Goal: Task Accomplishment & Management: Use online tool/utility

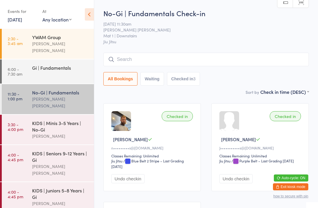
click at [42, 120] on div "KIDS | Minis 3-5 Years | No-Gi" at bounding box center [60, 126] width 57 height 13
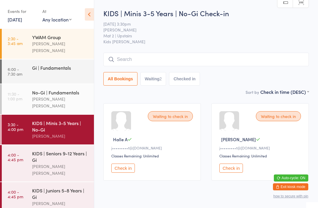
click at [118, 169] on button "Check in" at bounding box center [123, 168] width 24 height 9
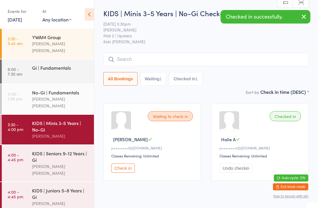
click at [130, 173] on button "Check in" at bounding box center [123, 168] width 24 height 9
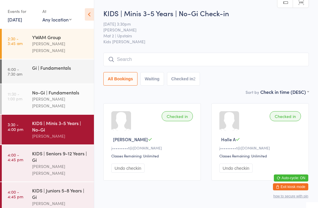
click at [65, 65] on div "Gi | Fundamentals" at bounding box center [60, 68] width 57 height 6
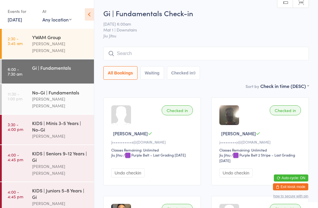
click at [56, 96] on div "[PERSON_NAME] [PERSON_NAME]" at bounding box center [60, 103] width 57 height 14
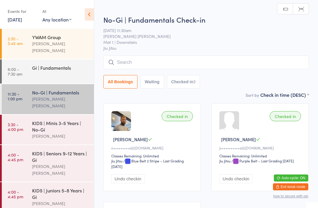
click at [68, 133] on div "[PERSON_NAME]" at bounding box center [60, 136] width 57 height 7
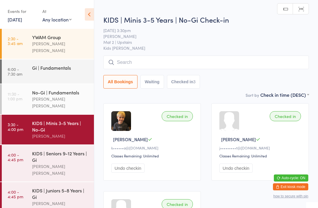
click at [71, 90] on div "No-Gi | Fundamentals" at bounding box center [60, 92] width 57 height 6
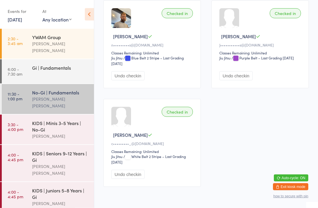
scroll to position [104, 0]
click at [44, 133] on div "[PERSON_NAME]" at bounding box center [60, 136] width 57 height 7
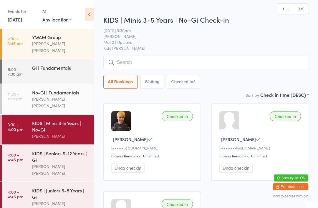
click at [147, 61] on input "search" at bounding box center [207, 63] width 206 height 14
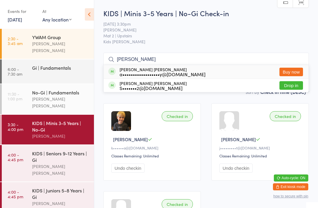
click at [140, 64] on input "[PERSON_NAME]" at bounding box center [207, 60] width 206 height 14
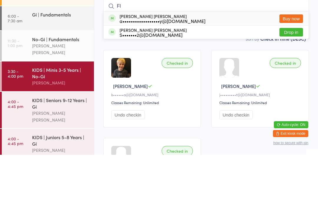
type input "F"
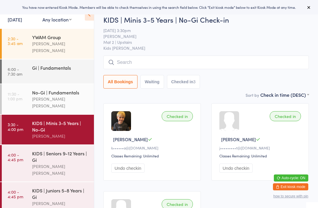
click at [140, 65] on input "search" at bounding box center [207, 63] width 206 height 14
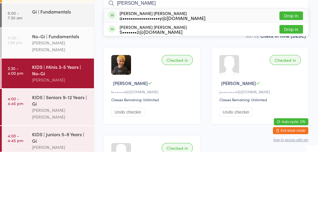
type input "Flynn"
click at [292, 68] on button "Drop in" at bounding box center [292, 72] width 24 height 9
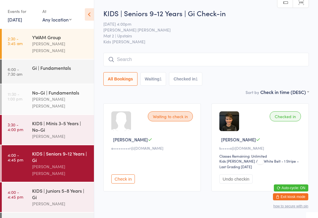
click at [52, 150] on div "KIDS | Seniors 9-12 Years | Gi" at bounding box center [60, 156] width 57 height 13
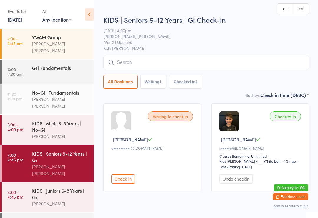
click at [63, 188] on div "KIDS | Juniors 5-8 Years | Gi" at bounding box center [60, 194] width 57 height 13
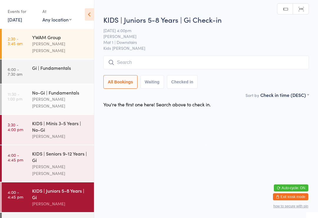
click at [241, 58] on input "search" at bounding box center [207, 63] width 206 height 14
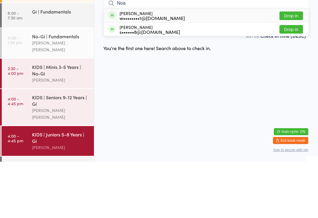
type input "Noa"
click at [291, 68] on button "Drop in" at bounding box center [292, 72] width 24 height 9
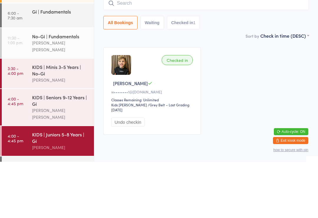
click at [25, 115] on link "3:30 - 4:00 pm KIDS | Minis 3-5 Years | No-Gi Neil Sanchez" at bounding box center [48, 130] width 92 height 30
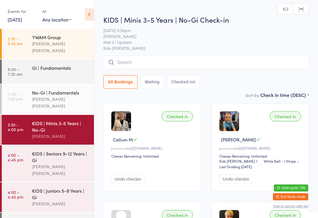
click at [27, 156] on link "4:00 - 4:45 pm KIDS | Seniors 9-12 Years | Gi Lucas Costa Santana" at bounding box center [48, 163] width 92 height 37
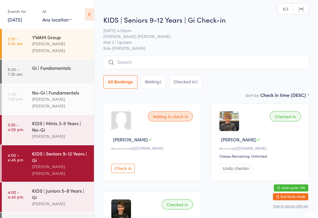
click at [276, 61] on input "search" at bounding box center [207, 63] width 206 height 14
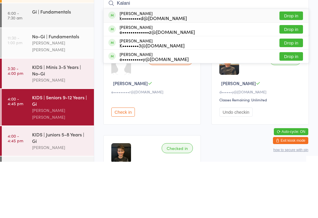
type input "Kalani"
click at [294, 81] on button "Drop in" at bounding box center [292, 85] width 24 height 9
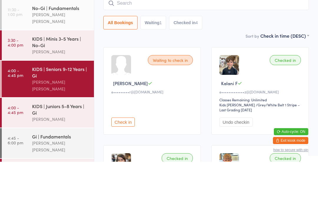
scroll to position [33, 0]
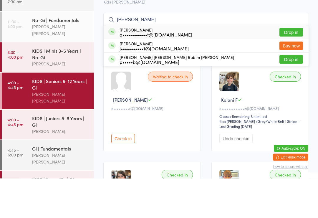
type input "joao p"
click at [293, 95] on button "Drop in" at bounding box center [292, 99] width 24 height 9
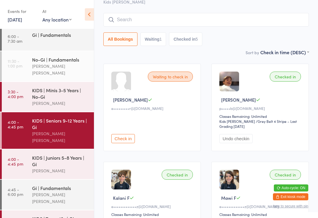
click at [150, 19] on input "search" at bounding box center [207, 20] width 206 height 14
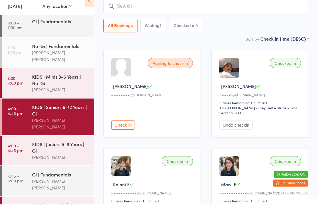
scroll to position [53, 0]
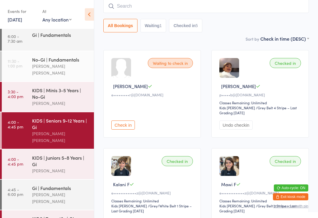
click at [20, 121] on link "4:00 - 4:45 pm KIDS | Seniors 9-12 Years | Gi Lucas Costa Santana" at bounding box center [48, 130] width 92 height 37
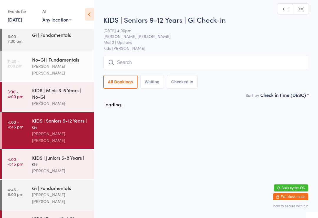
scroll to position [0, 0]
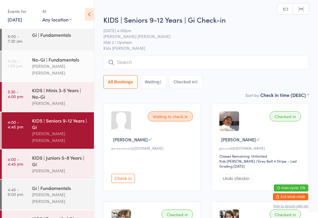
click at [130, 63] on input "search" at bounding box center [207, 63] width 206 height 14
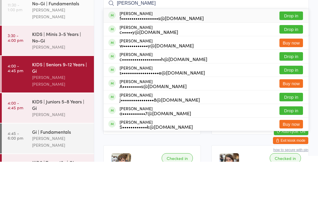
type input "Oliver"
click at [125, 86] on div "c•••••y@hotmail.com" at bounding box center [149, 88] width 59 height 5
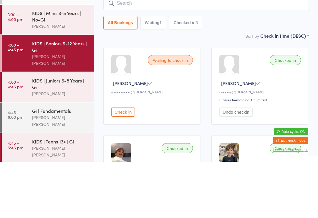
scroll to position [56, 0]
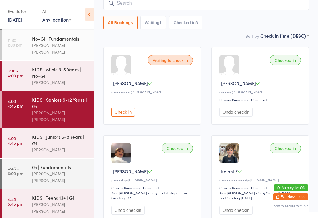
click at [41, 201] on div "[PERSON_NAME] [PERSON_NAME]" at bounding box center [60, 208] width 57 height 14
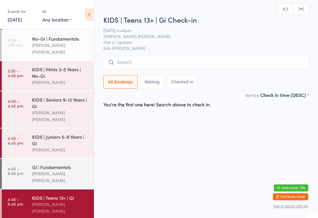
click at [132, 62] on input "search" at bounding box center [207, 63] width 206 height 14
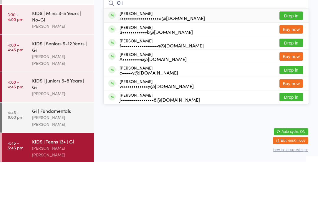
type input "Oli"
click at [127, 127] on div "c•••••y@hotmail.com" at bounding box center [149, 129] width 59 height 5
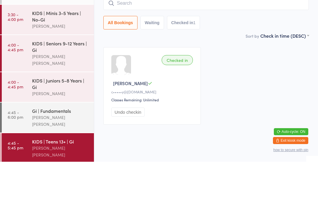
scroll to position [11, 0]
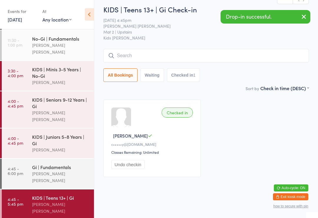
click at [21, 99] on time "4:00 - 4:45 pm" at bounding box center [16, 103] width 16 height 9
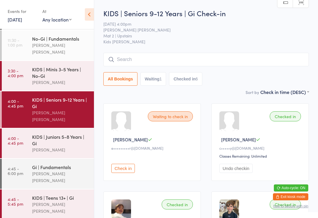
click at [111, 64] on input "search" at bounding box center [207, 60] width 206 height 14
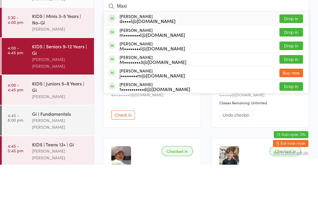
type input "Maxi"
click at [123, 67] on div "Maxi Mejia d••••l@thecolombiancoffeeco.com.au" at bounding box center [148, 71] width 56 height 9
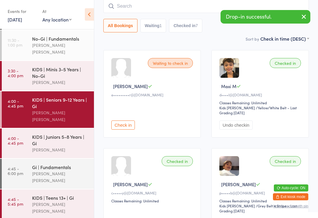
click at [48, 147] on div "[PERSON_NAME]" at bounding box center [60, 150] width 57 height 7
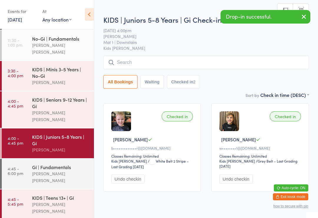
click at [124, 62] on input "search" at bounding box center [207, 63] width 206 height 14
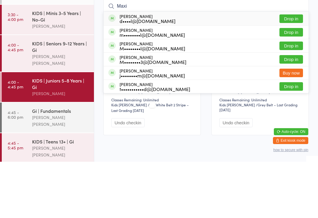
type input "Maxi"
click at [119, 70] on div "Maxi Mejia d••••l@thecolombiancoffeeco.com.au" at bounding box center [142, 74] width 67 height 9
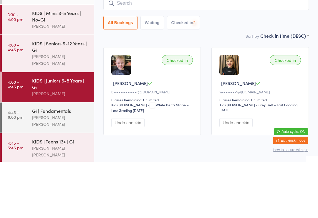
click at [122, 53] on input "search" at bounding box center [207, 60] width 206 height 14
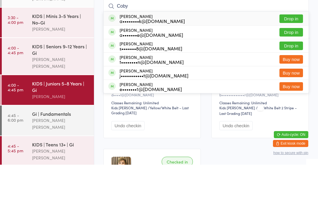
type input "Coby"
click at [116, 67] on div "Coby Mejia a••••••••k@hotmail.com" at bounding box center [147, 71] width 77 height 9
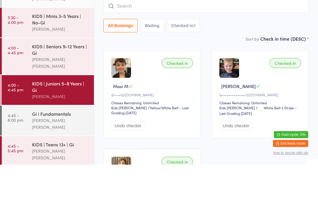
scroll to position [53, 0]
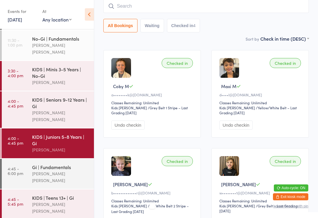
click at [145, 11] on input "search" at bounding box center [207, 6] width 206 height 14
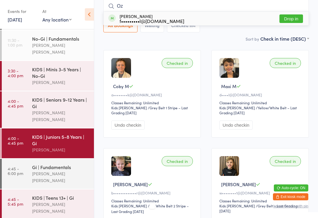
type input "Oz"
click at [129, 17] on div "Ozias Smith f•••••••••l@gmail.com" at bounding box center [152, 18] width 65 height 9
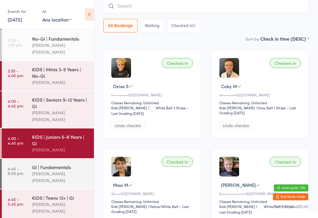
click at [21, 190] on link "4:45 - 5:45 pm KIDS | Teens 13+ | Gi Lucas Costa Santana" at bounding box center [48, 205] width 92 height 30
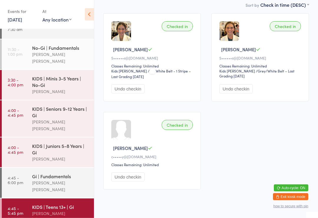
scroll to position [101, 0]
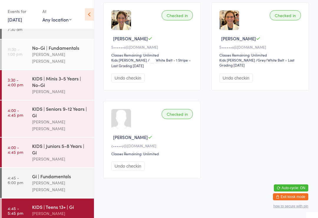
click at [20, 175] on time "4:45 - 6:00 pm" at bounding box center [16, 179] width 16 height 9
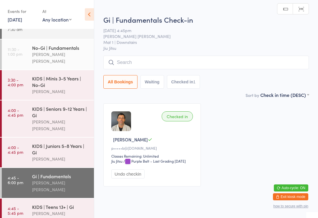
click at [16, 148] on link "4:00 - 4:45 pm KIDS | Juniors 5-8 Years | Gi Neil Sanchez" at bounding box center [48, 153] width 92 height 30
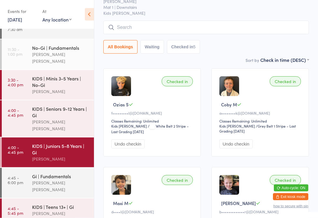
scroll to position [29, 0]
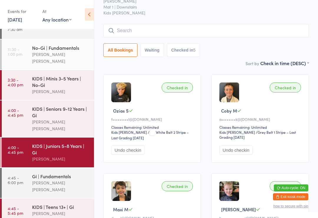
click at [34, 106] on div "KIDS | Seniors 9-12 Years | Gi" at bounding box center [60, 112] width 57 height 13
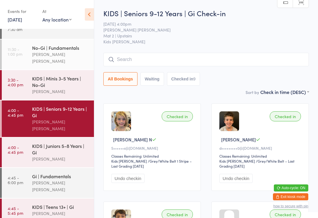
click at [124, 64] on input "search" at bounding box center [207, 60] width 206 height 14
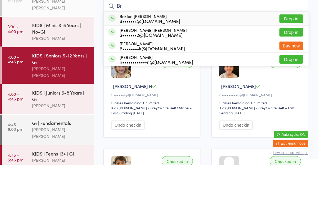
type input "B"
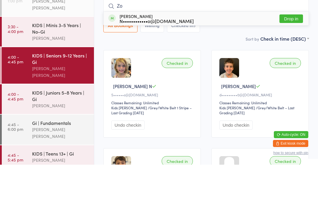
type input "Zo"
click at [162, 72] on div "N••••••••••••o@gmail.com" at bounding box center [157, 74] width 74 height 5
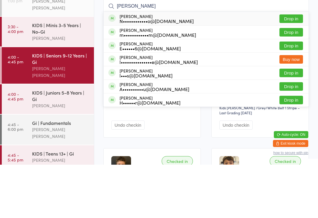
type input "Lucie"
click at [296, 68] on button "Drop in" at bounding box center [292, 72] width 24 height 9
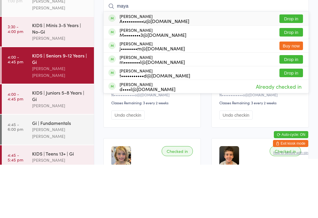
type input "maya"
click at [289, 68] on button "Drop in" at bounding box center [292, 72] width 24 height 9
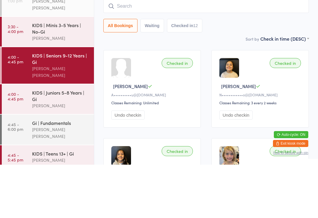
click at [62, 143] on div "KIDS | Juniors 5-8 Years | Gi" at bounding box center [60, 149] width 57 height 13
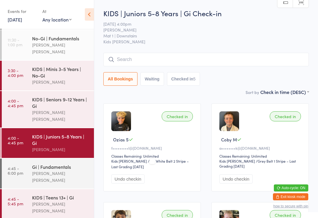
scroll to position [54, 0]
click at [29, 190] on link "4:45 - 5:45 pm KIDS | Teens 13+ | Gi Lucas Costa Santana" at bounding box center [48, 205] width 92 height 30
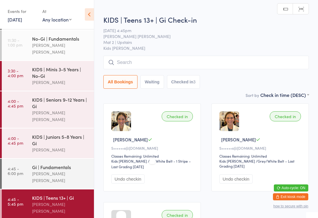
click at [191, 61] on input "search" at bounding box center [207, 63] width 206 height 14
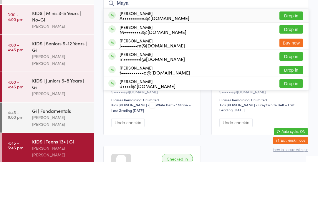
type input "Maya"
click at [298, 68] on button "Drop in" at bounding box center [292, 72] width 24 height 9
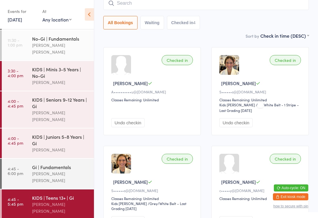
click at [47, 170] on div "[PERSON_NAME] [PERSON_NAME]" at bounding box center [60, 177] width 57 height 14
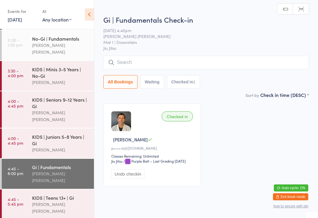
click at [66, 147] on div "[PERSON_NAME]" at bounding box center [60, 150] width 57 height 7
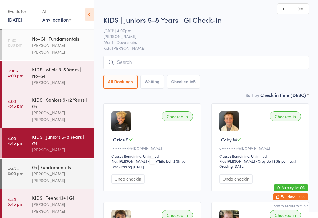
click at [40, 201] on div "[PERSON_NAME] [PERSON_NAME]" at bounding box center [60, 208] width 57 height 14
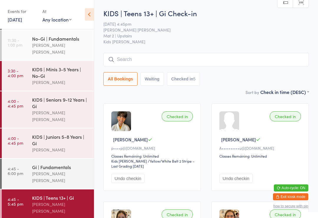
click at [59, 170] on div "[PERSON_NAME] [PERSON_NAME]" at bounding box center [60, 177] width 57 height 14
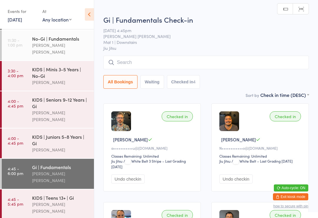
click at [142, 65] on input "search" at bounding box center [207, 63] width 206 height 14
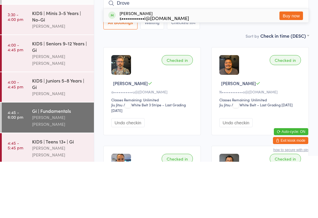
scroll to position [56, 0]
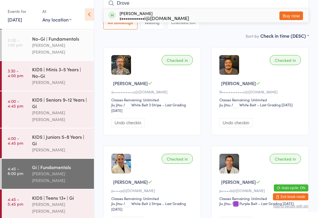
click at [156, 3] on input "Drove" at bounding box center [207, 3] width 206 height 14
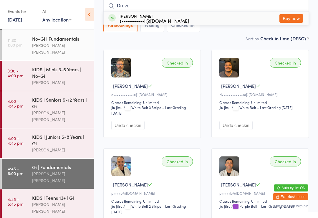
scroll to position [53, 0]
type input "D"
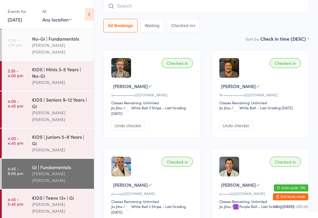
click at [19, 197] on time "4:45 - 5:45 pm" at bounding box center [16, 201] width 16 height 9
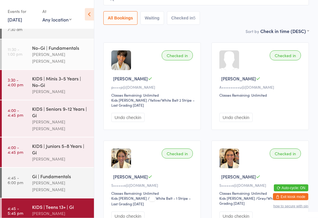
scroll to position [58, 0]
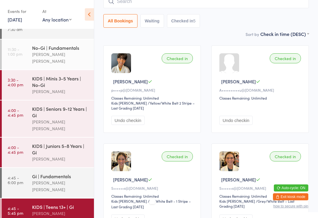
click at [42, 88] on div "[PERSON_NAME]" at bounding box center [60, 91] width 57 height 7
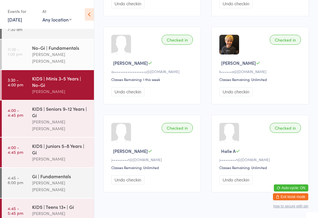
scroll to position [191, 0]
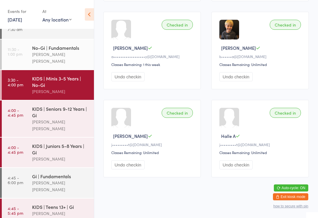
click at [23, 109] on link "4:00 - 4:45 pm KIDS | Seniors 9-12 Years | Gi Lucas Costa Santana" at bounding box center [48, 119] width 92 height 37
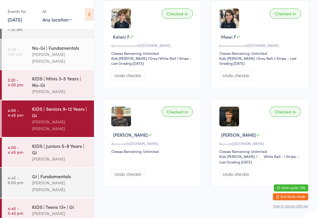
scroll to position [499, 0]
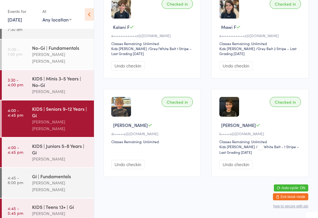
click at [23, 138] on link "4:00 - 4:45 pm KIDS | Juniors 5-8 Years | Gi Neil Sanchez" at bounding box center [48, 153] width 92 height 30
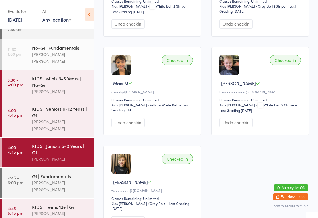
scroll to position [206, 0]
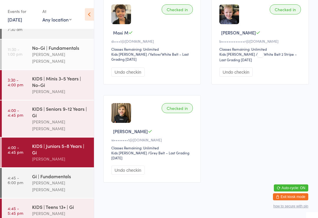
click at [23, 199] on link "4:45 - 5:45 pm KIDS | Teens 13+ | Gi Lucas Costa Santana" at bounding box center [48, 214] width 92 height 30
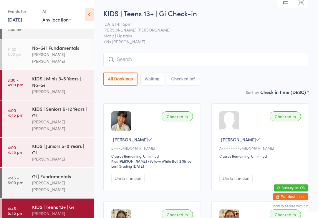
click at [197, 55] on input "search" at bounding box center [207, 60] width 206 height 14
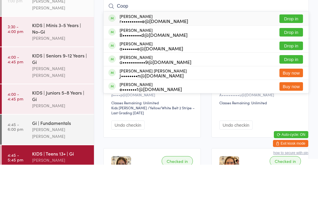
type input "Coop"
click at [300, 122] on button "Buy now" at bounding box center [292, 126] width 24 height 9
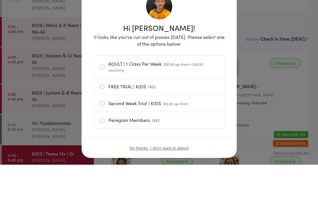
scroll to position [53, 0]
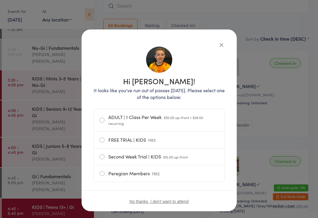
click at [225, 44] on button "button" at bounding box center [221, 44] width 7 height 7
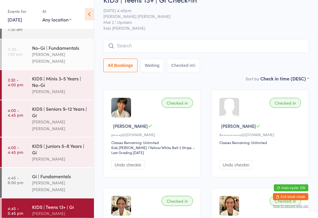
scroll to position [0, 0]
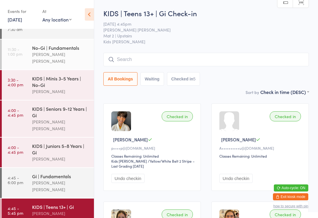
click at [267, 63] on input "search" at bounding box center [207, 60] width 206 height 14
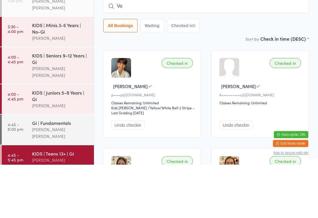
type input "V"
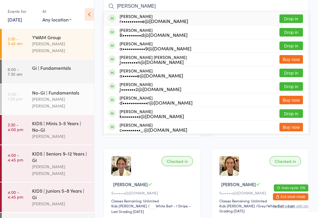
click at [314, 160] on div "Checked in Marcus P p••••p@gmail.com Classes Remaining: Unlimited Kids Jiu Jits…" at bounding box center [206, 187] width 216 height 285
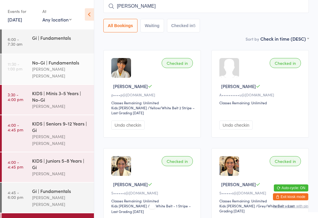
scroll to position [32, 0]
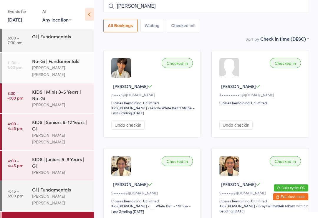
click at [132, 12] on input "Cooper" at bounding box center [207, 6] width 206 height 14
type input "C"
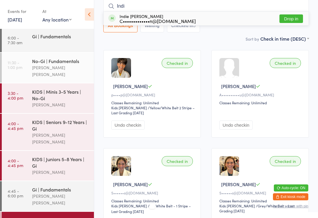
type input "Indi"
click at [292, 21] on button "Drop in" at bounding box center [292, 18] width 24 height 9
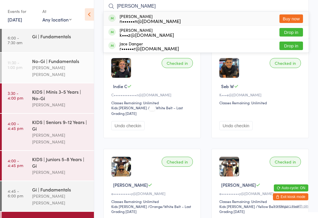
type input "daniel"
click at [293, 32] on button "Drop in" at bounding box center [292, 32] width 24 height 9
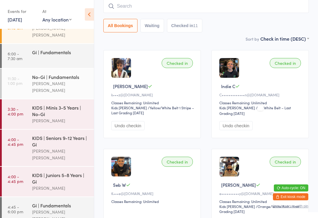
scroll to position [16, 0]
click at [25, 197] on link "4:45 - 6:00 pm Gi | Fundamentals Lucas Costa Santana" at bounding box center [48, 212] width 92 height 30
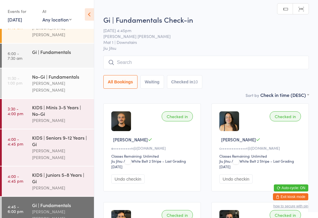
click at [126, 63] on input "search" at bounding box center [207, 63] width 206 height 14
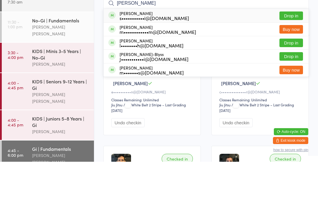
type input "Sarah"
click at [149, 72] on div "s•••••••••••i@gmail.com" at bounding box center [155, 74] width 70 height 5
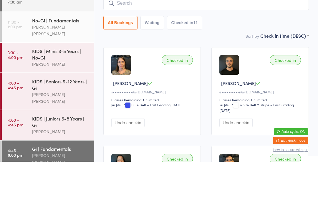
scroll to position [56, 0]
